Goal: Transaction & Acquisition: Purchase product/service

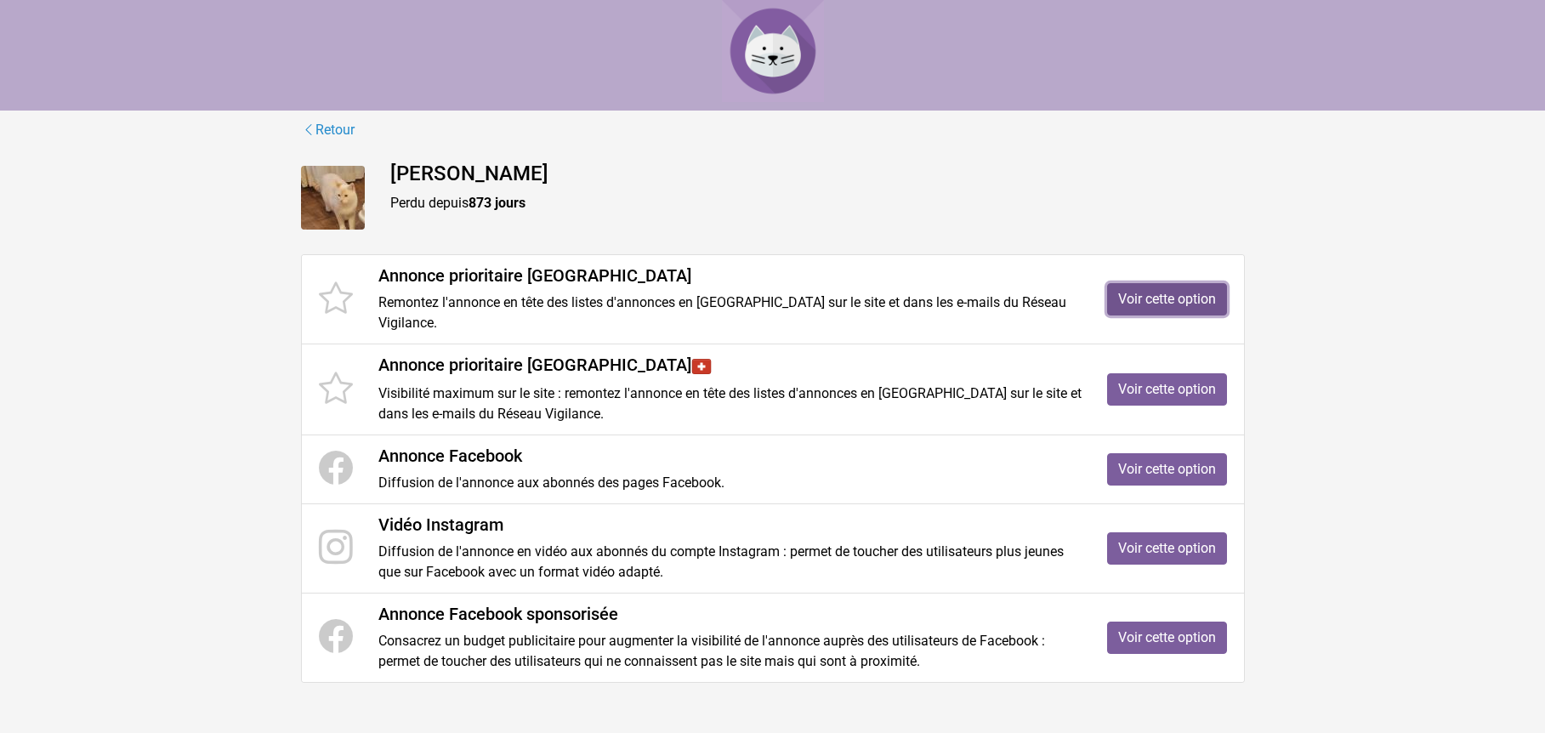
click at [1180, 290] on link "Voir cette option" at bounding box center [1167, 299] width 120 height 32
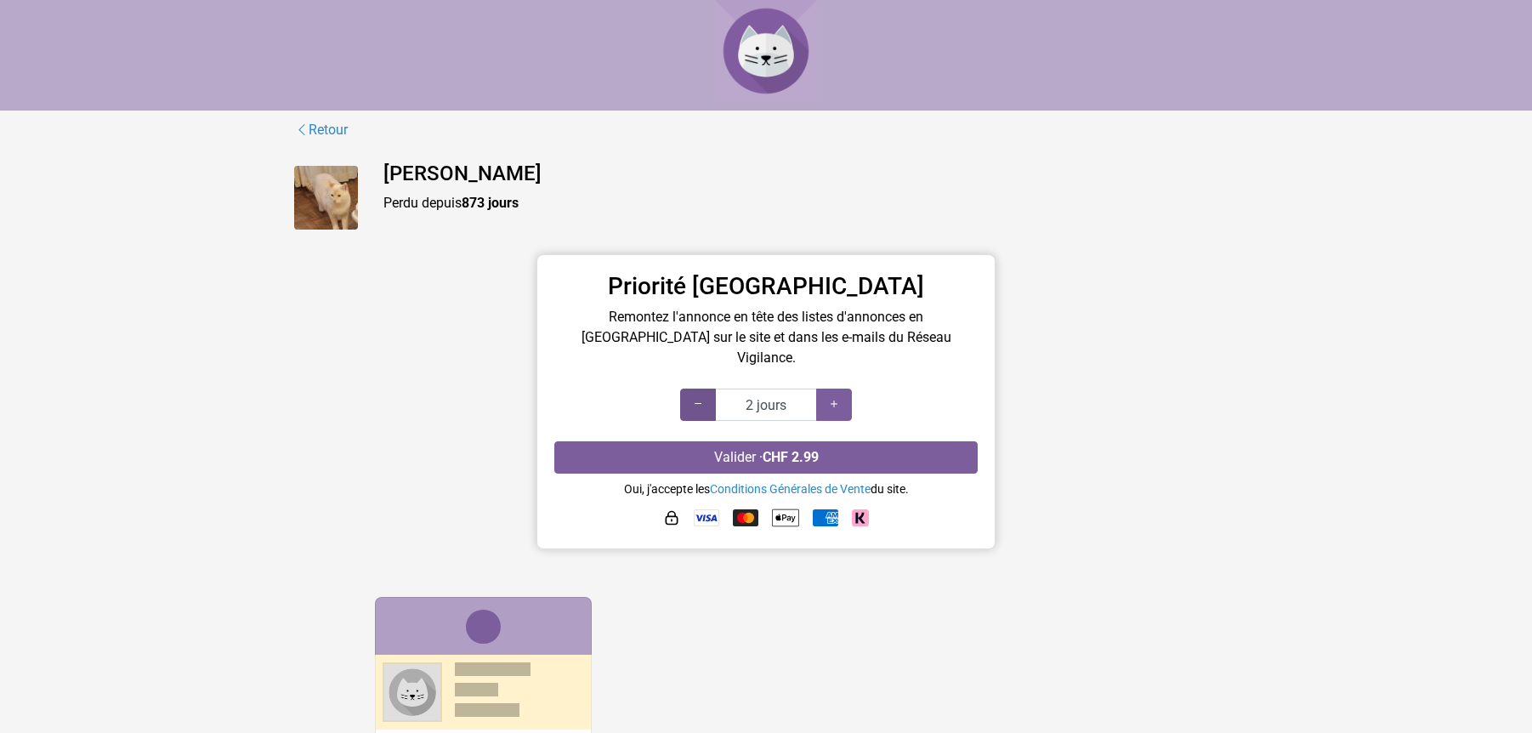
click at [700, 396] on icon at bounding box center [698, 404] width 14 height 16
type input "1 jours"
click at [700, 396] on icon at bounding box center [698, 404] width 14 height 16
click at [703, 396] on icon at bounding box center [698, 404] width 14 height 16
click at [343, 128] on link "Retour" at bounding box center [321, 130] width 54 height 22
